Goal: Task Accomplishment & Management: Manage account settings

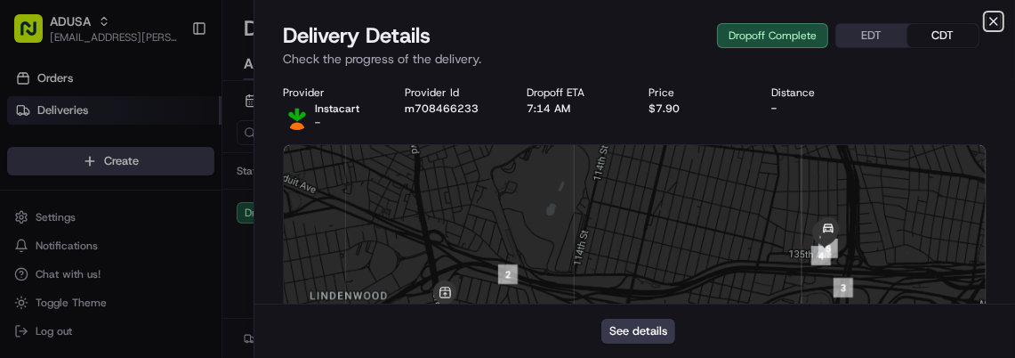
scroll to position [1084, 0]
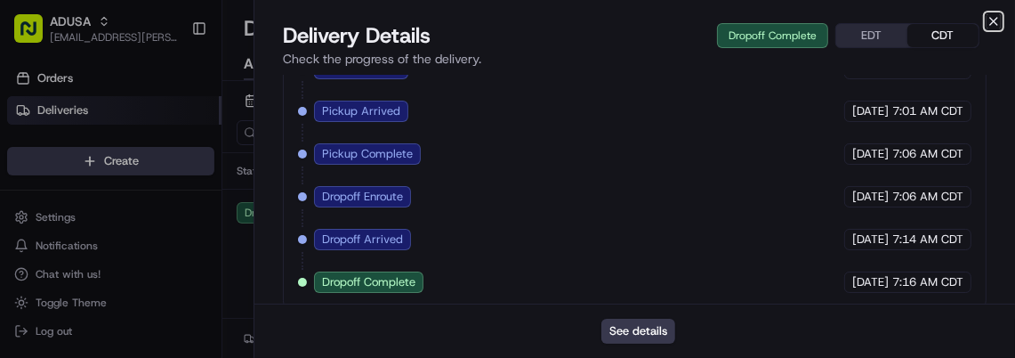
click at [998, 24] on icon "button" at bounding box center [994, 21] width 14 height 14
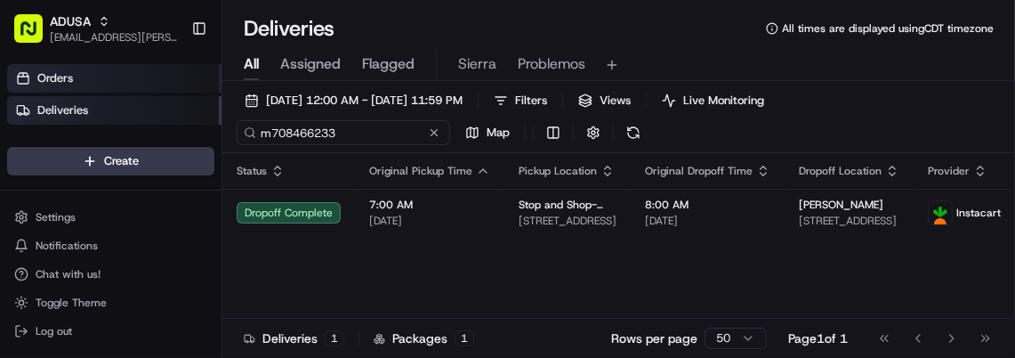
drag, startPoint x: 345, startPoint y: 130, endPoint x: 219, endPoint y: 84, distance: 134.5
click at [219, 84] on div "ADUSA [EMAIL_ADDRESS][PERSON_NAME][DOMAIN_NAME] Toggle Sidebar Orders Deliverie…" at bounding box center [507, 179] width 1015 height 358
paste input "9007438"
click at [219, 77] on div at bounding box center [218, 80] width 6 height 47
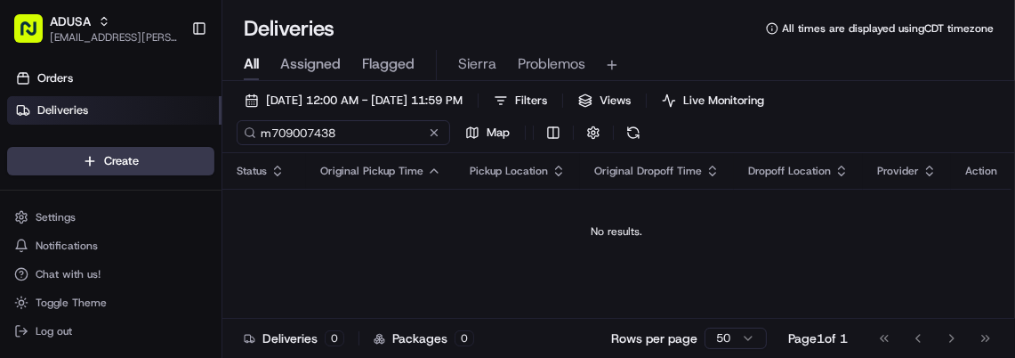
click at [334, 132] on input "m709007438" at bounding box center [344, 132] width 214 height 25
drag, startPoint x: 344, startPoint y: 138, endPoint x: 159, endPoint y: 121, distance: 185.8
click at [159, 121] on div "ADUSA sierra.centeno@adusa.com Toggle Sidebar Orders Deliveries Providers Nash …" at bounding box center [507, 179] width 1015 height 358
click at [159, 121] on link "Deliveries" at bounding box center [114, 110] width 214 height 28
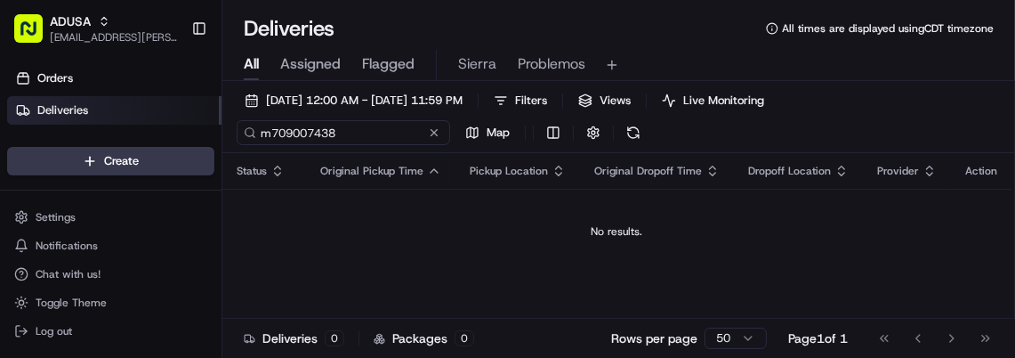
click at [354, 127] on input "m709007438" at bounding box center [344, 132] width 214 height 25
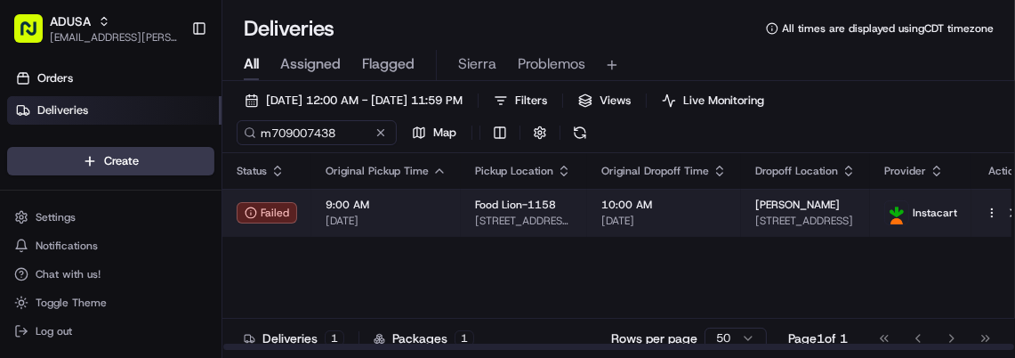
click at [426, 228] on td "9:00 AM 08/20/2025" at bounding box center [385, 213] width 149 height 48
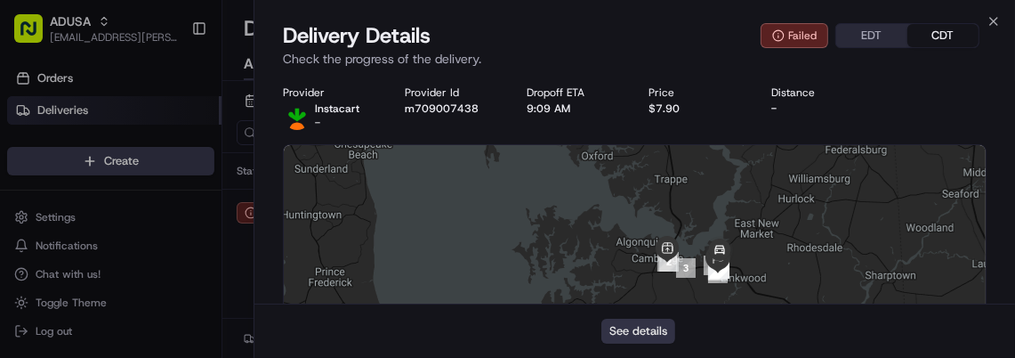
click at [657, 325] on button "See details" at bounding box center [638, 330] width 74 height 25
click at [995, 18] on icon "button" at bounding box center [994, 21] width 14 height 14
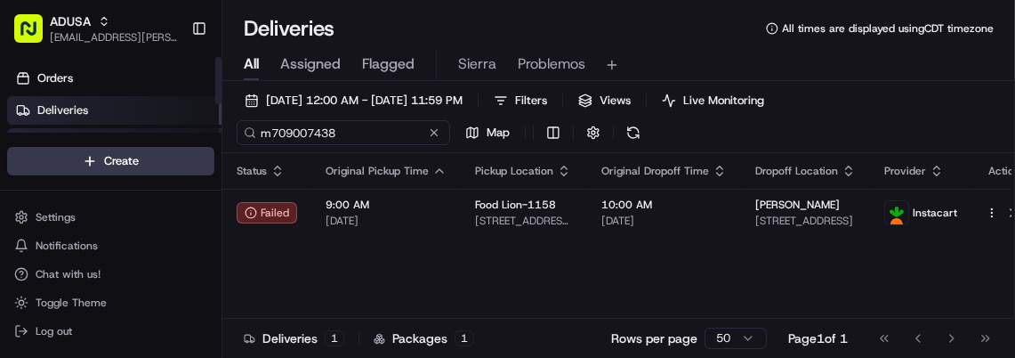
drag, startPoint x: 369, startPoint y: 129, endPoint x: 132, endPoint y: 127, distance: 237.5
click at [132, 127] on div "ADUSA sierra.centeno@adusa.com Toggle Sidebar Orders Deliveries Providers Nash …" at bounding box center [507, 179] width 1015 height 358
paste input "7405817"
type input "m707405817"
click at [132, 128] on link "Providers" at bounding box center [114, 142] width 214 height 28
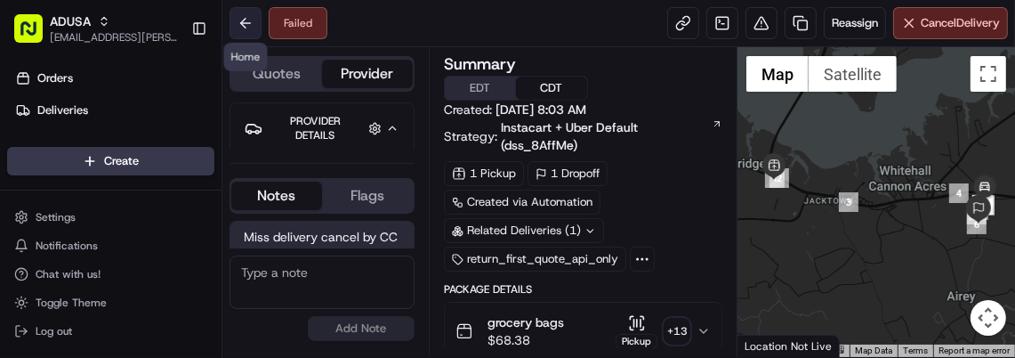
click at [240, 29] on button at bounding box center [246, 23] width 32 height 32
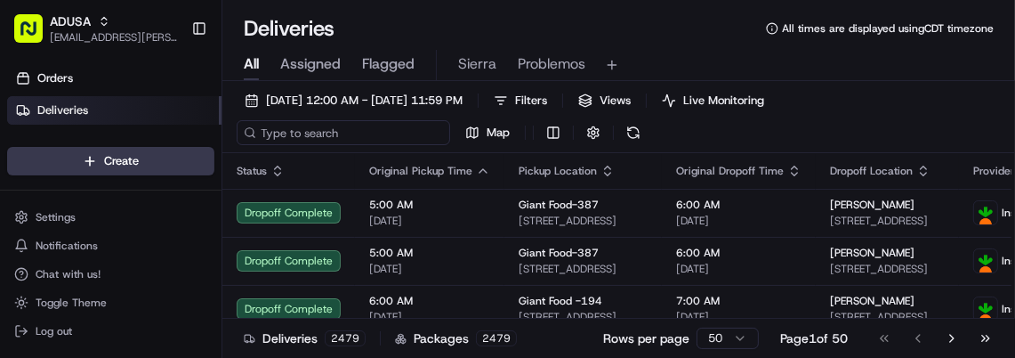
click at [342, 127] on input at bounding box center [344, 132] width 214 height 25
paste input "m707405817"
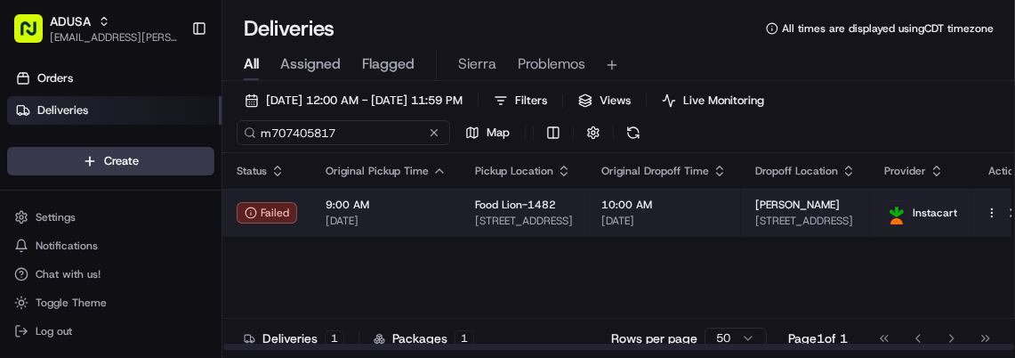
type input "m707405817"
click at [431, 222] on span "[DATE]" at bounding box center [386, 221] width 121 height 14
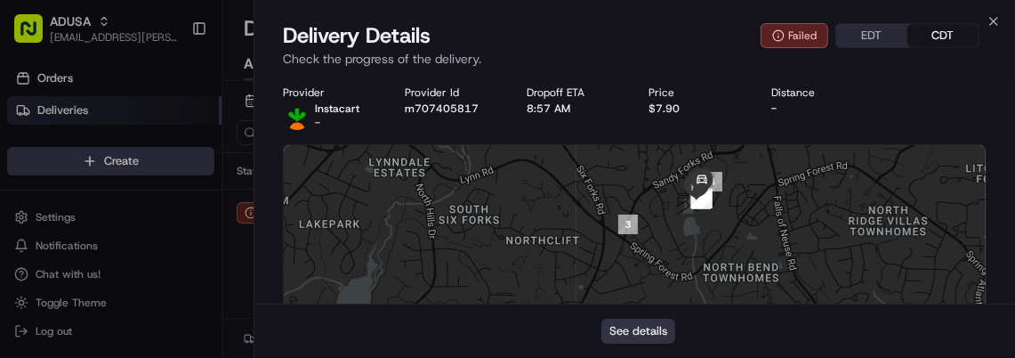
click at [644, 331] on button "See details" at bounding box center [638, 330] width 74 height 25
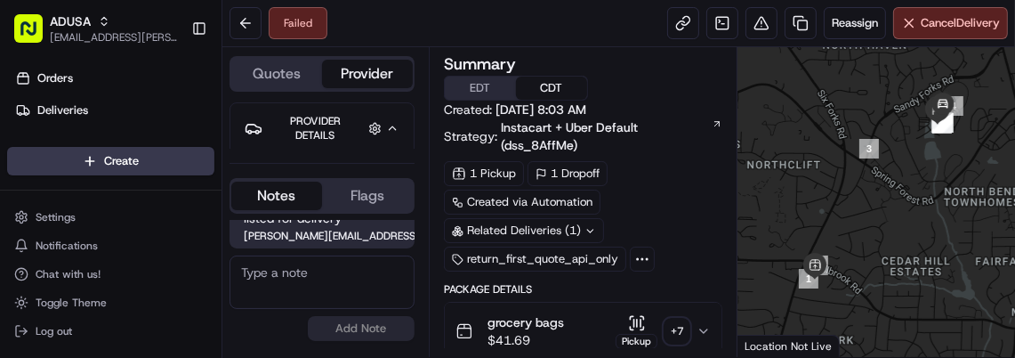
click at [644, 334] on div "Pickup" at bounding box center [637, 341] width 42 height 15
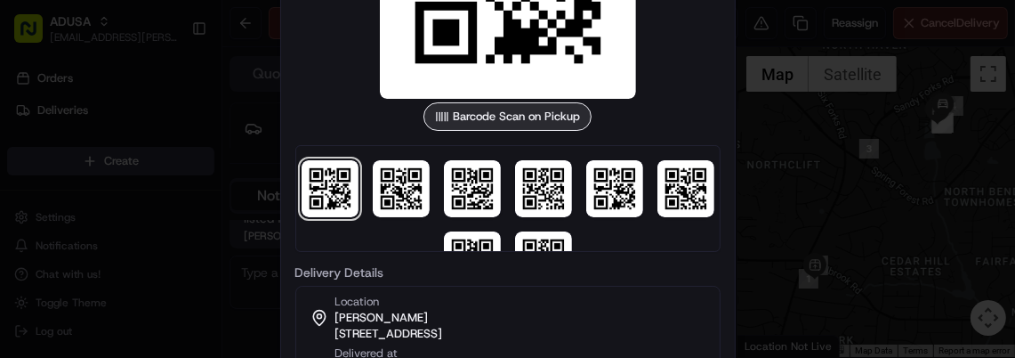
click at [770, 85] on div at bounding box center [507, 179] width 1015 height 358
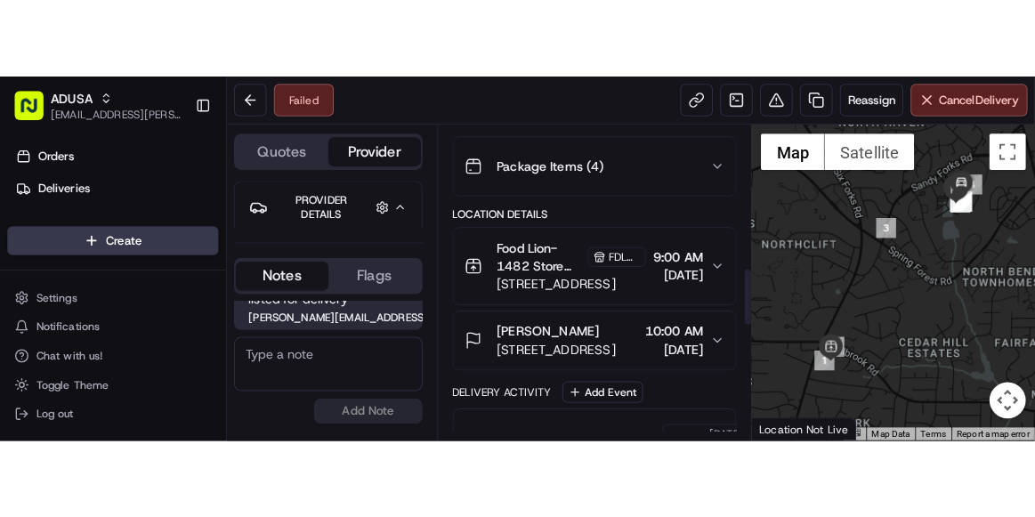
scroll to position [768, 0]
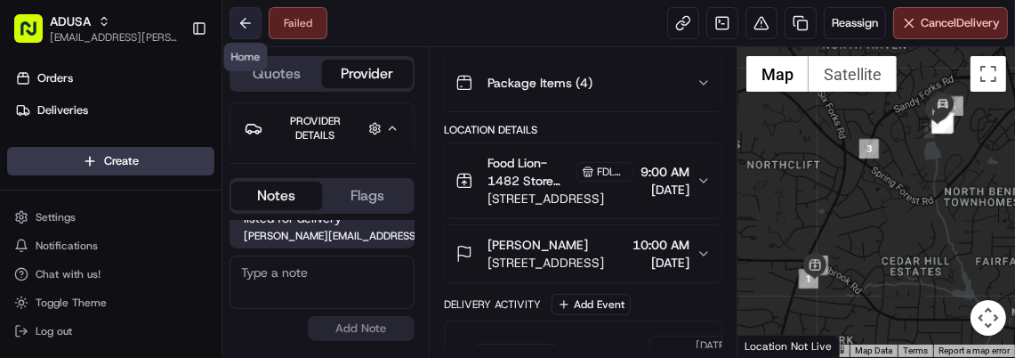
click at [240, 12] on button at bounding box center [246, 23] width 32 height 32
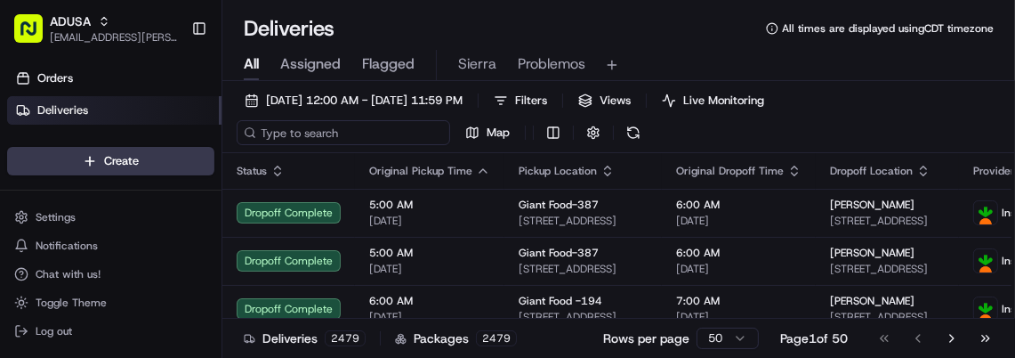
click at [343, 136] on input at bounding box center [344, 132] width 214 height 25
paste input "m708866400"
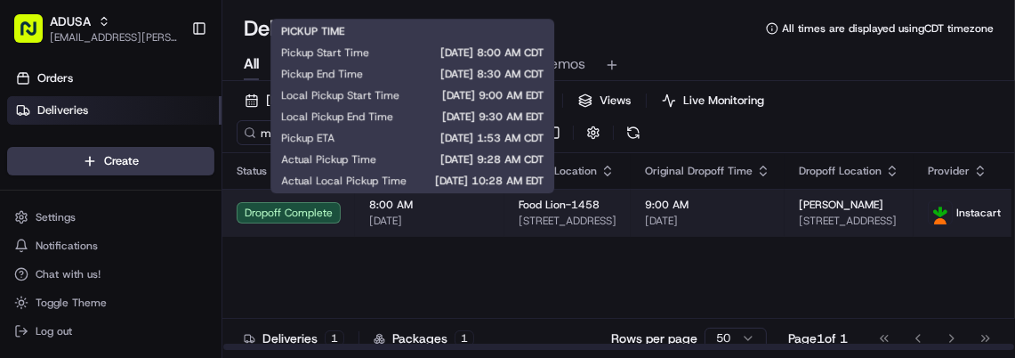
type input "m708866400"
click at [443, 214] on span "[DATE]" at bounding box center [429, 221] width 121 height 14
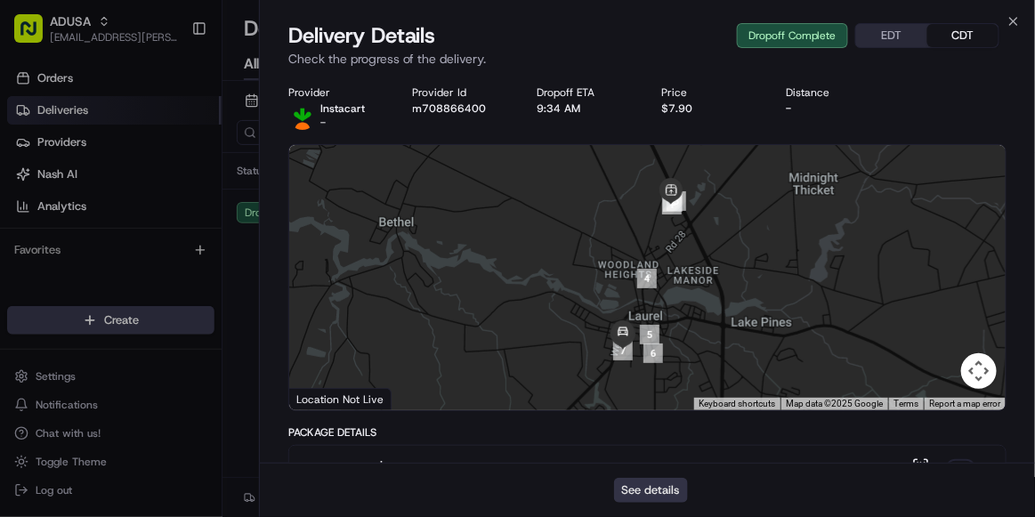
click at [655, 357] on button "See details" at bounding box center [651, 490] width 74 height 25
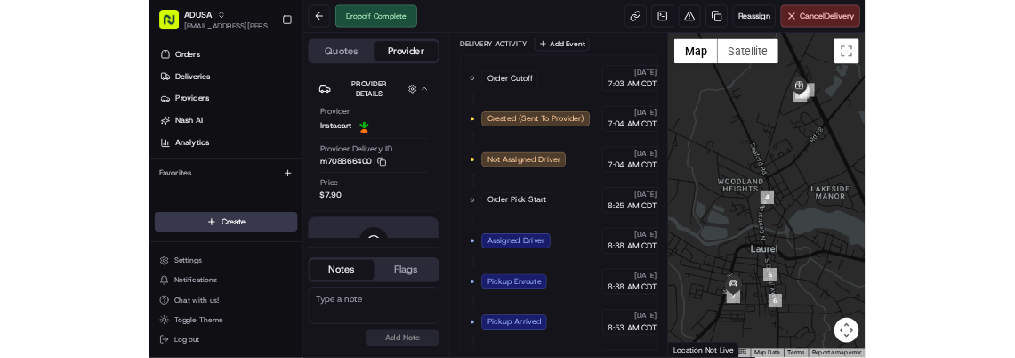
scroll to position [830, 0]
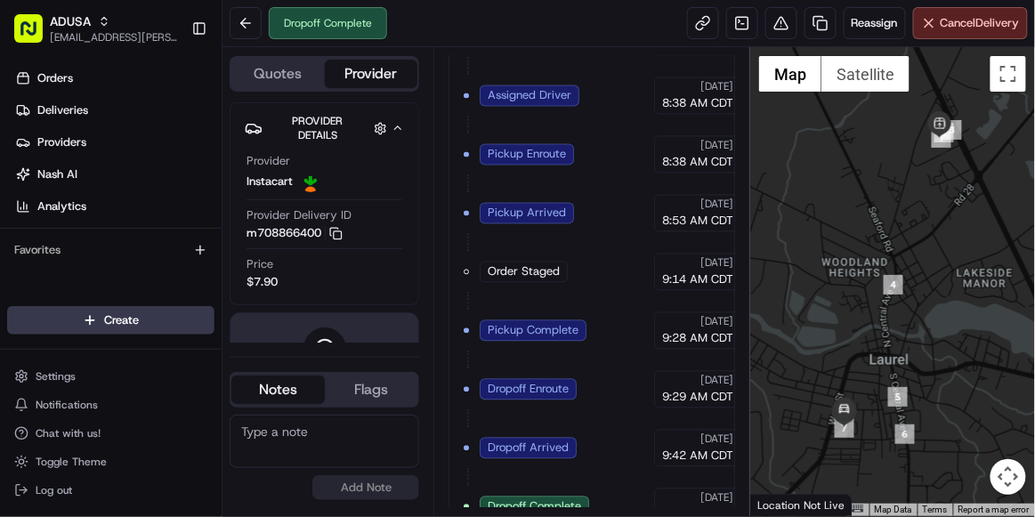
click at [351, 427] on textarea at bounding box center [324, 441] width 189 height 53
type textarea "per CC order misdelivered, cancelled"
click at [355, 490] on button "Add Note" at bounding box center [365, 487] width 107 height 25
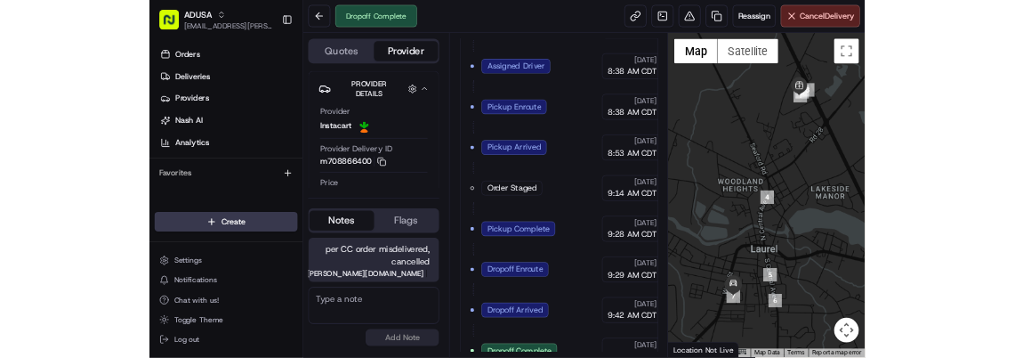
scroll to position [0, 0]
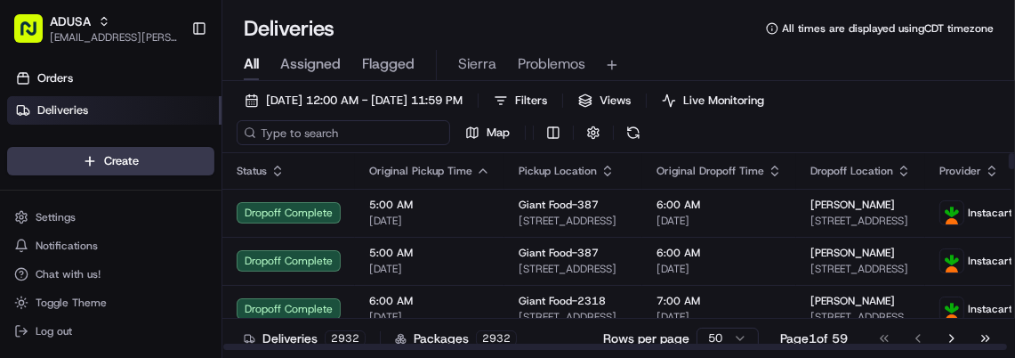
click at [269, 136] on input at bounding box center [344, 132] width 214 height 25
paste input "GIESD31A-006"
type input "GIESD31A-006"
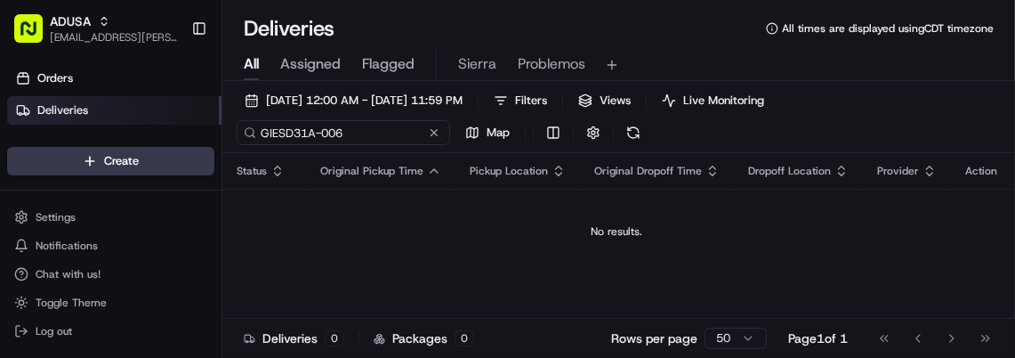
drag, startPoint x: 351, startPoint y: 139, endPoint x: 221, endPoint y: 109, distance: 134.2
click at [221, 109] on div "ADUSA sierra.centeno@adusa.com Toggle Sidebar Orders Deliveries Providers Nash …" at bounding box center [507, 179] width 1015 height 358
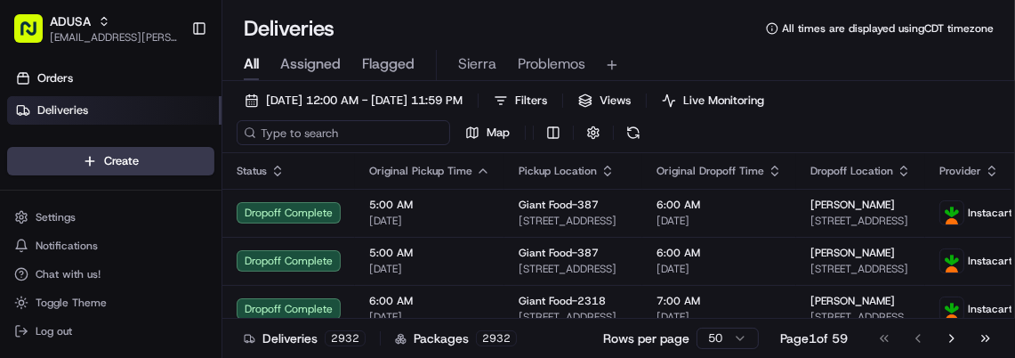
paste input "GIESD31A-006"
type input "GIESD31A-006"
click at [286, 136] on input "GIESD31A-006" at bounding box center [344, 132] width 214 height 25
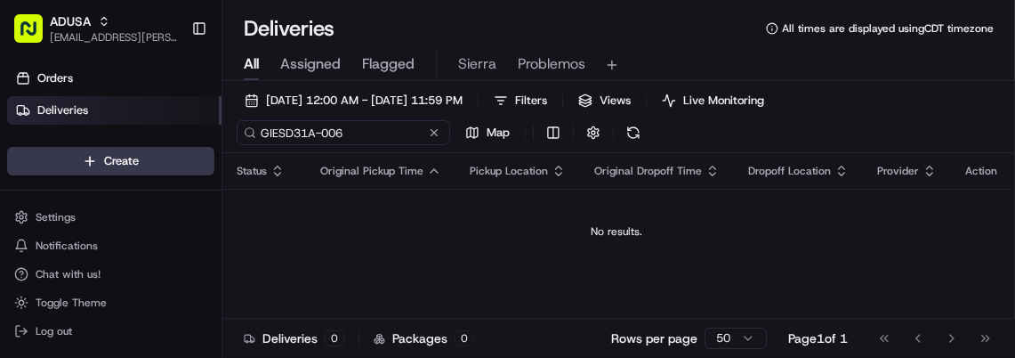
drag, startPoint x: 359, startPoint y: 137, endPoint x: 151, endPoint y: 110, distance: 209.9
click at [151, 110] on div "ADUSA sierra.centeno@adusa.com Toggle Sidebar Orders Deliveries Providers Nash …" at bounding box center [507, 179] width 1015 height 358
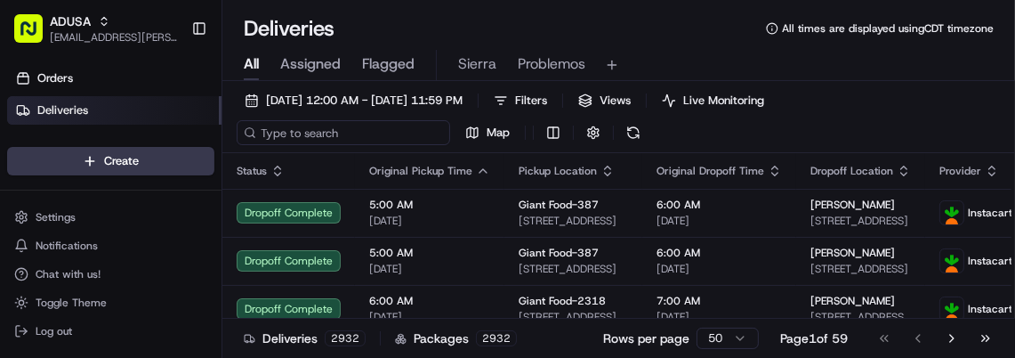
paste input "m707324952"
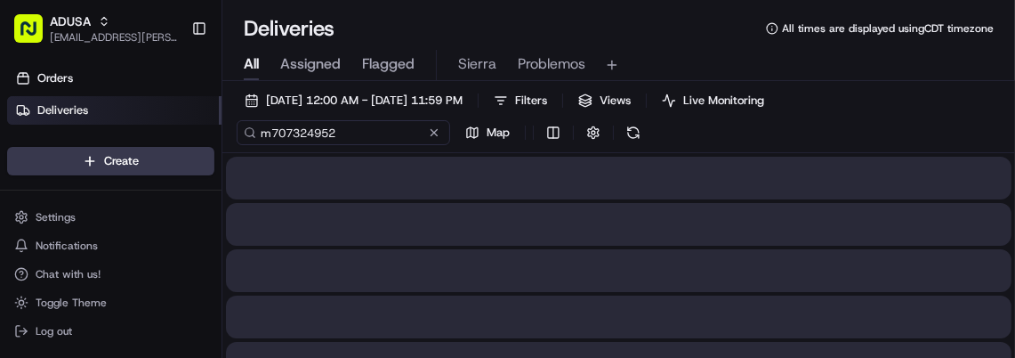
type input "m707324952"
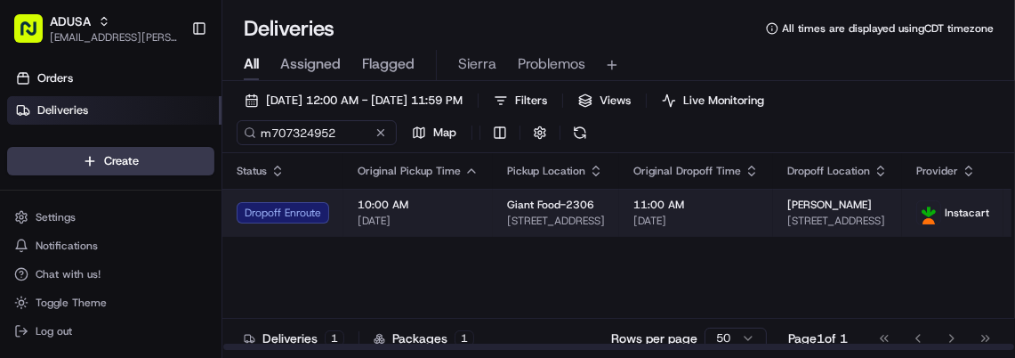
click at [447, 210] on span "10:00 AM" at bounding box center [418, 204] width 121 height 14
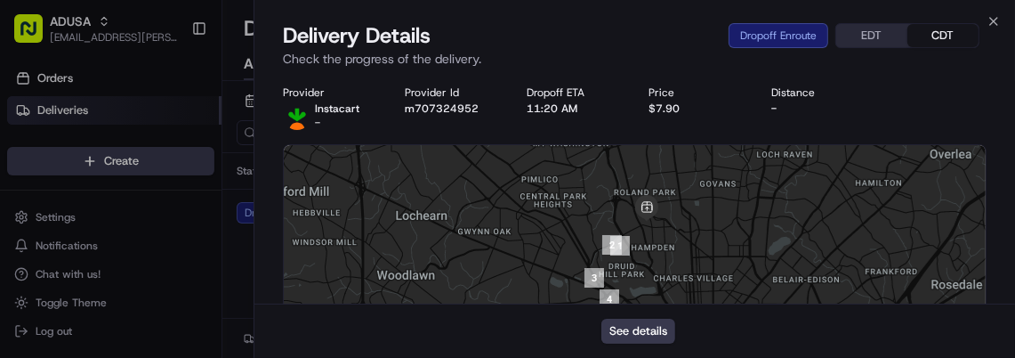
click at [616, 56] on p "Check the progress of the delivery." at bounding box center [635, 59] width 704 height 18
click at [471, 112] on button "m707324952" at bounding box center [442, 108] width 74 height 14
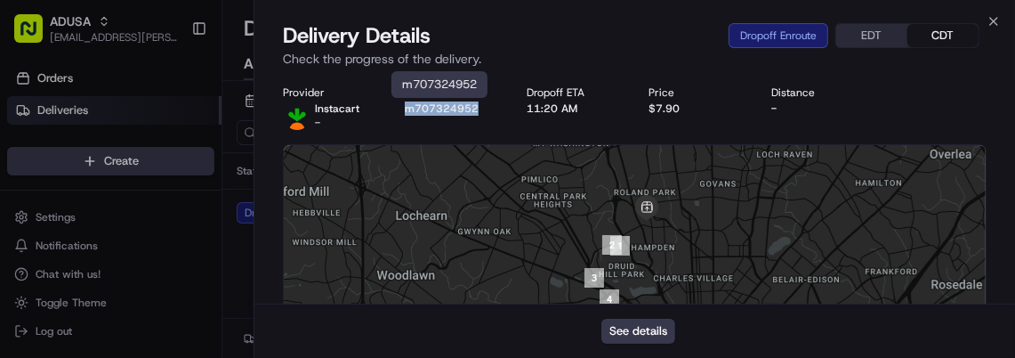
drag, startPoint x: 481, startPoint y: 115, endPoint x: 406, endPoint y: 103, distance: 76.5
click at [406, 103] on div "Provider Instacart - Provider Id m707324952 Dropoff ETA 11:20 AM Price $7.90 Di…" at bounding box center [635, 107] width 704 height 44
copy button "m707324952"
click at [635, 327] on button "See details" at bounding box center [638, 330] width 74 height 25
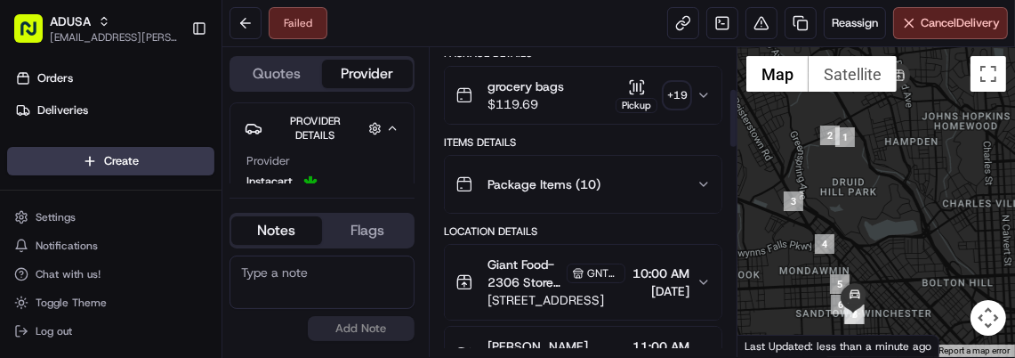
click at [529, 236] on div "Location Details Giant Food-2306 Store Facilitator GNTL-2306 [STREET_ADDRESS] 1…" at bounding box center [583, 304] width 279 height 160
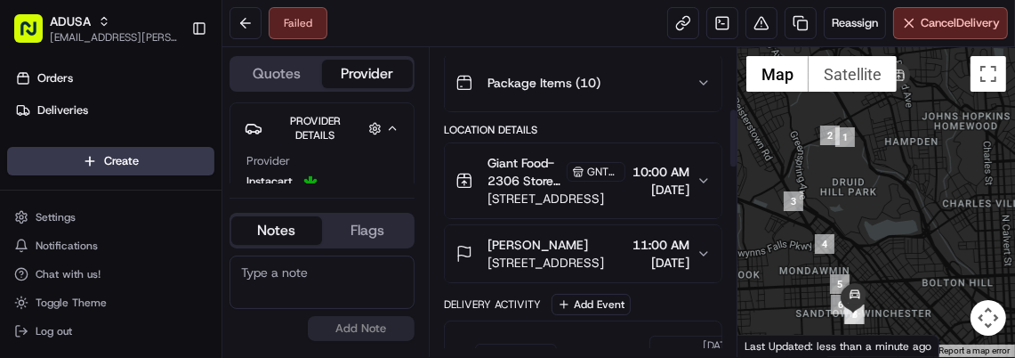
scroll to position [321, 0]
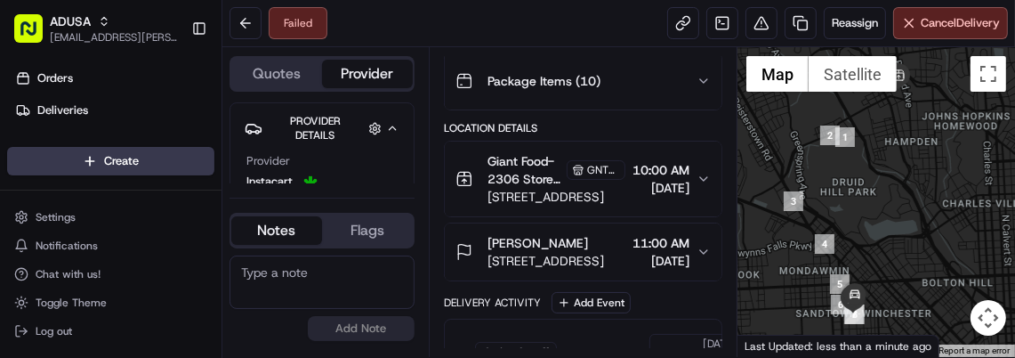
click at [294, 279] on textarea at bounding box center [322, 281] width 185 height 53
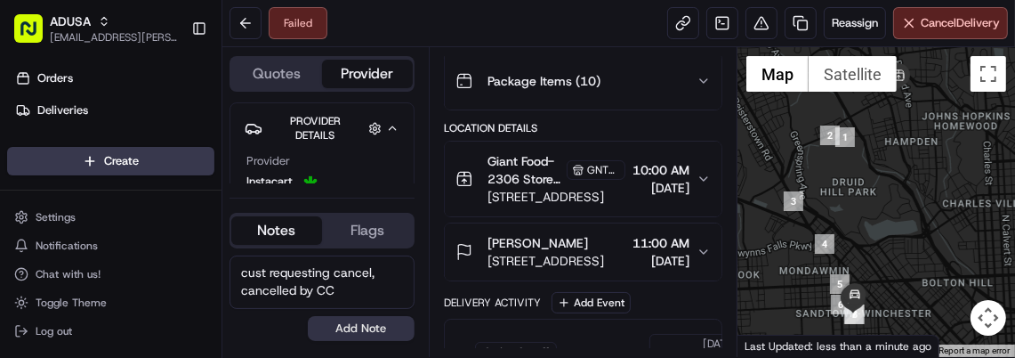
type textarea "cust requesting cancel, cancelled by CC"
click at [358, 335] on button "Add Note" at bounding box center [361, 328] width 107 height 25
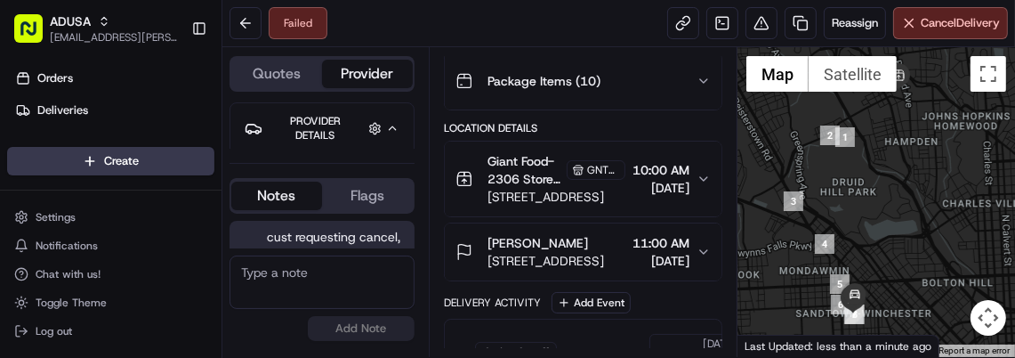
scroll to position [36, 0]
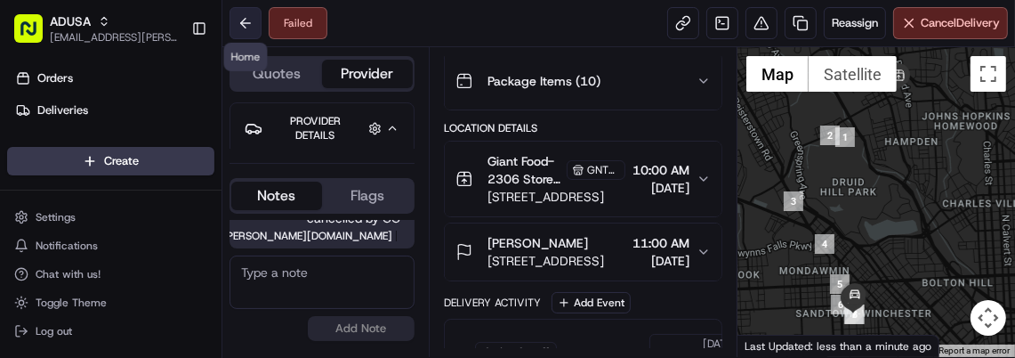
click at [240, 28] on button at bounding box center [246, 23] width 32 height 32
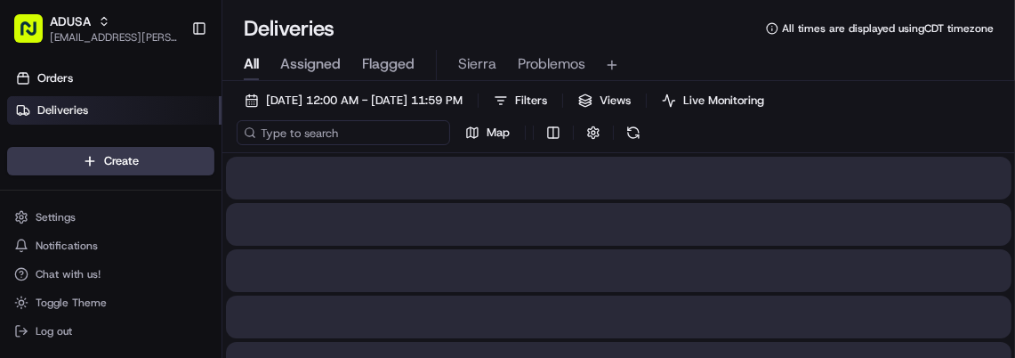
click at [272, 128] on input at bounding box center [344, 132] width 214 height 25
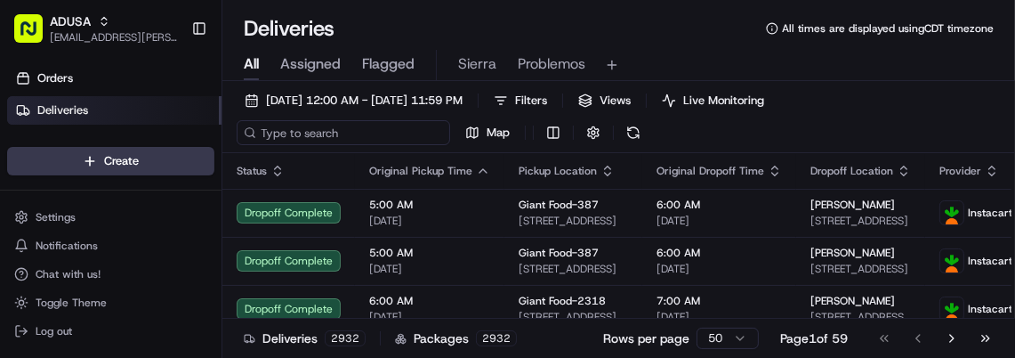
paste input "m705720270"
click at [272, 128] on input "m705720270" at bounding box center [344, 132] width 214 height 25
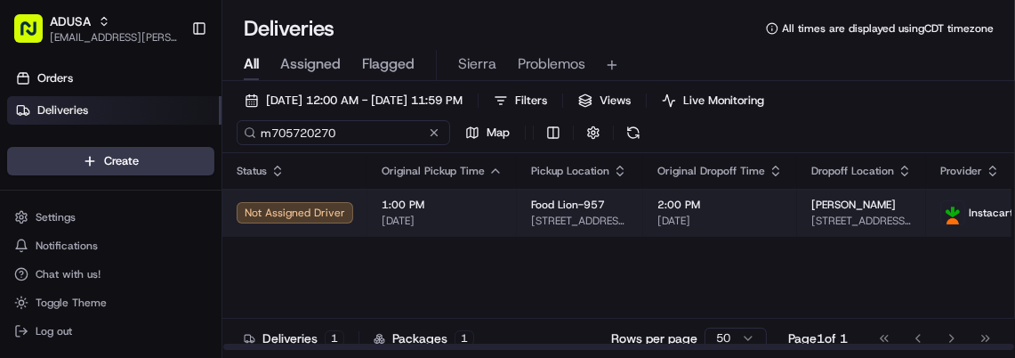
type input "m705720270"
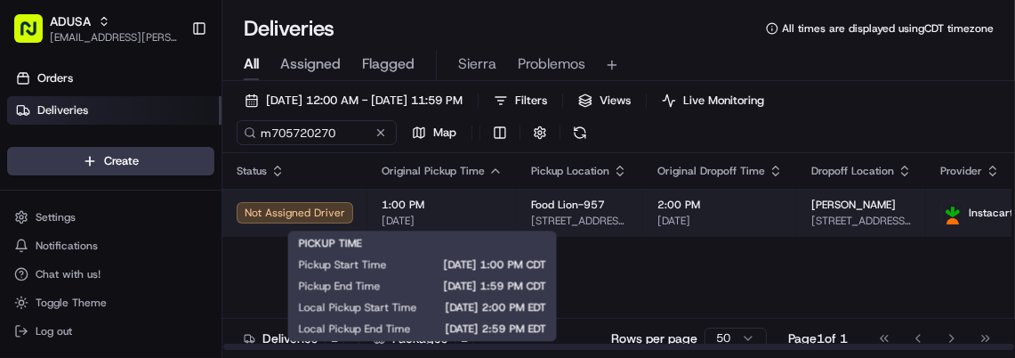
click at [480, 203] on span "1:00 PM" at bounding box center [442, 204] width 121 height 14
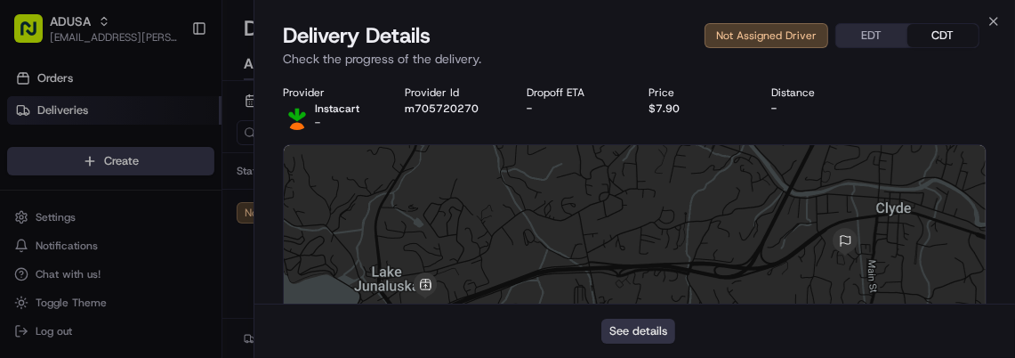
click at [619, 333] on button "See details" at bounding box center [638, 330] width 74 height 25
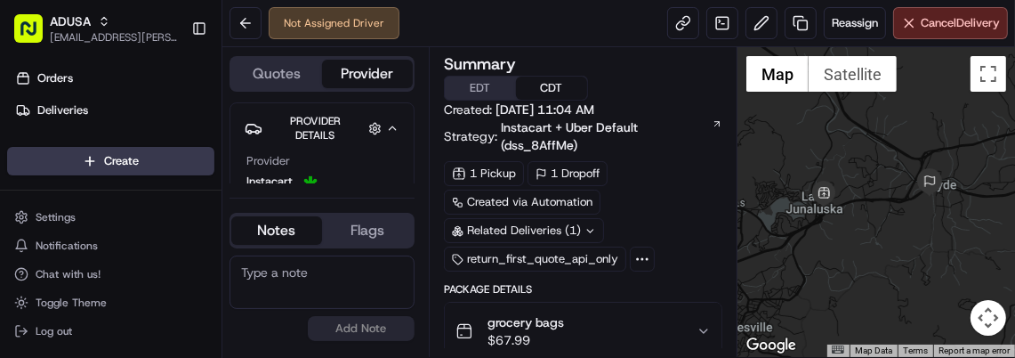
click at [872, 269] on div at bounding box center [876, 202] width 278 height 310
click at [300, 280] on textarea at bounding box center [322, 281] width 185 height 53
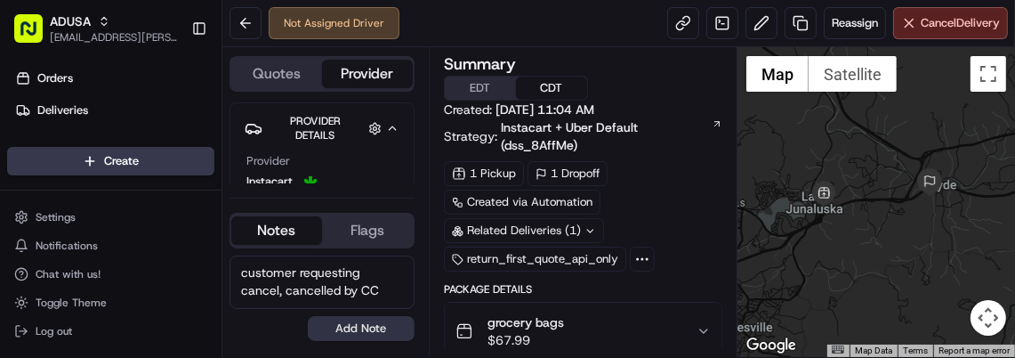
type textarea "customer requesting cancel, cancelled by CC"
click at [379, 319] on button "Add Note" at bounding box center [361, 328] width 107 height 25
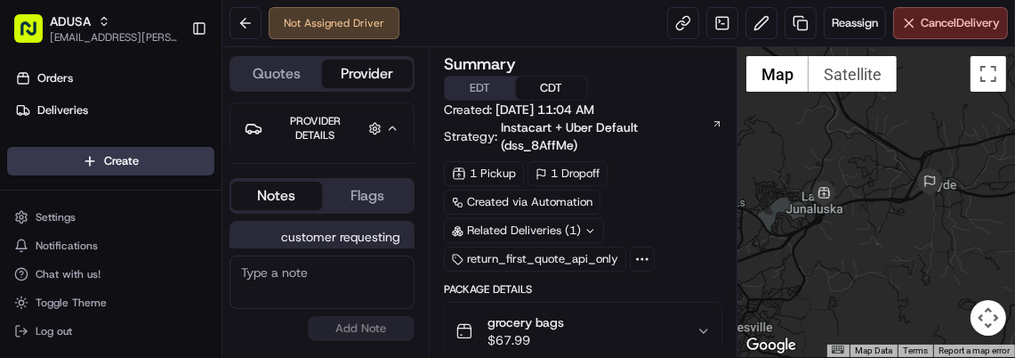
scroll to position [36, 0]
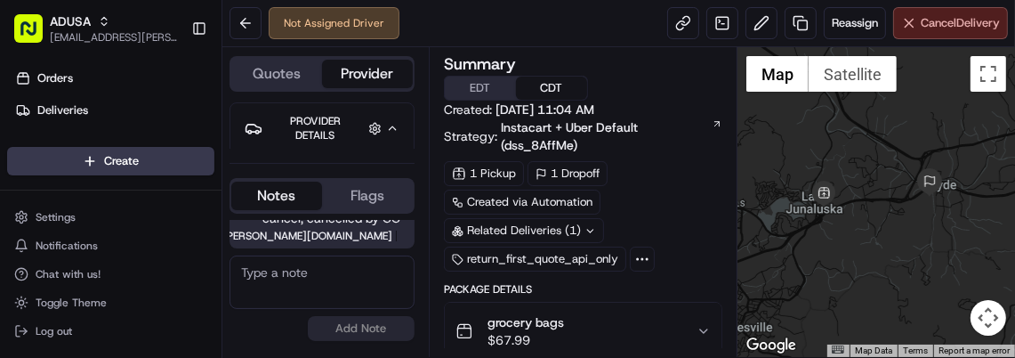
click at [914, 30] on button "Cancel Delivery" at bounding box center [950, 23] width 115 height 32
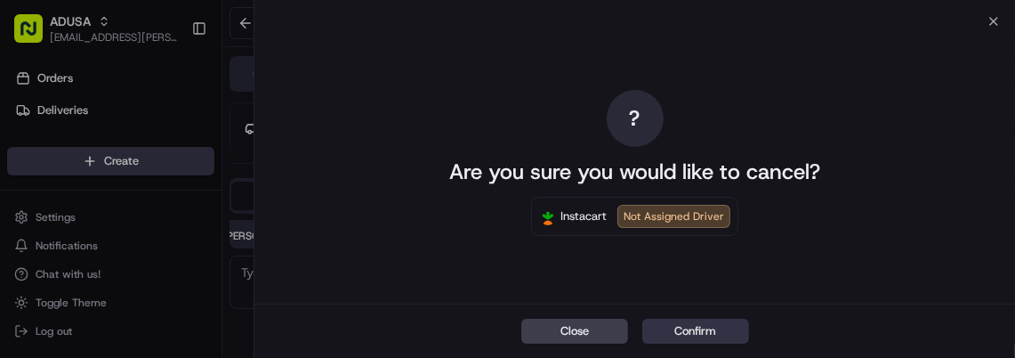
click at [682, 334] on button "Confirm" at bounding box center [695, 330] width 107 height 25
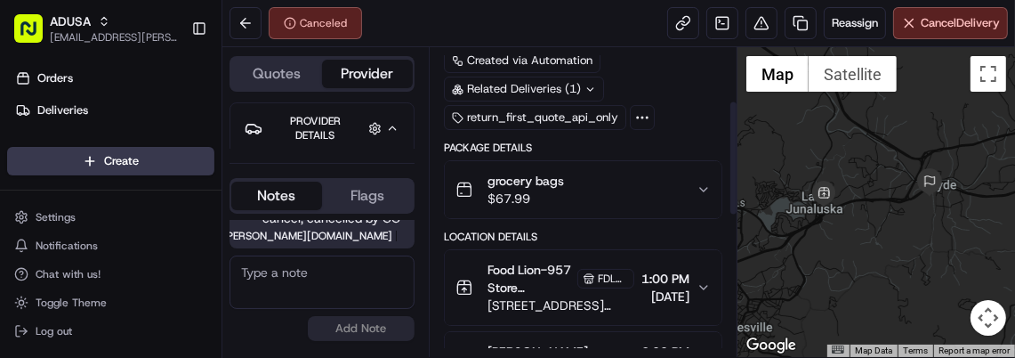
scroll to position [141, 0]
click at [682, 334] on button "[PERSON_NAME] [STREET_ADDRESS][PERSON_NAME] 2:00 PM [DATE]" at bounding box center [584, 360] width 278 height 57
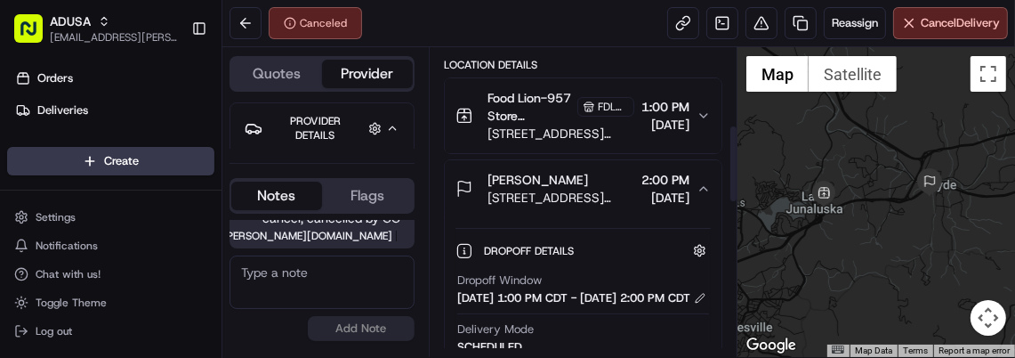
scroll to position [308, 0]
